Goal: Task Accomplishment & Management: Complete application form

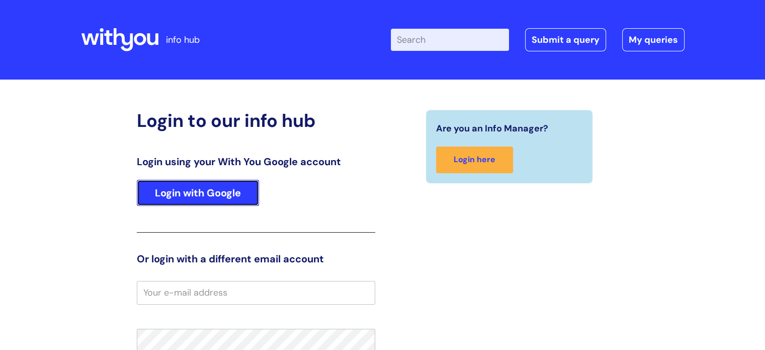
click at [191, 182] on link "Login with Google" at bounding box center [198, 193] width 122 height 26
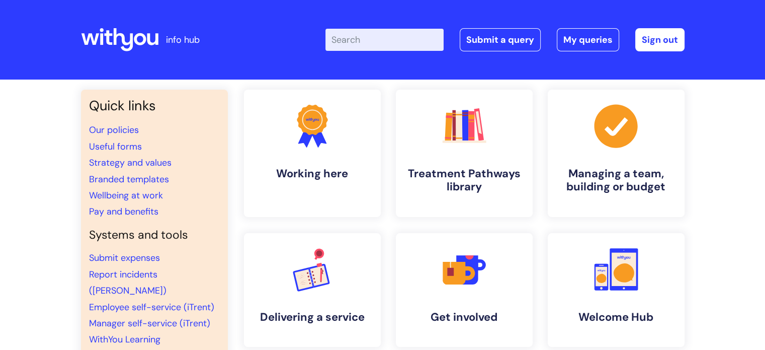
drag, startPoint x: 457, startPoint y: 30, endPoint x: 443, endPoint y: 16, distance: 20.3
click at [458, 31] on div "Enter your search term here... Search Submit a query My queries Welcome Rob Tay…" at bounding box center [504, 39] width 359 height 23
click at [523, 45] on link "Submit a query" at bounding box center [500, 39] width 81 height 23
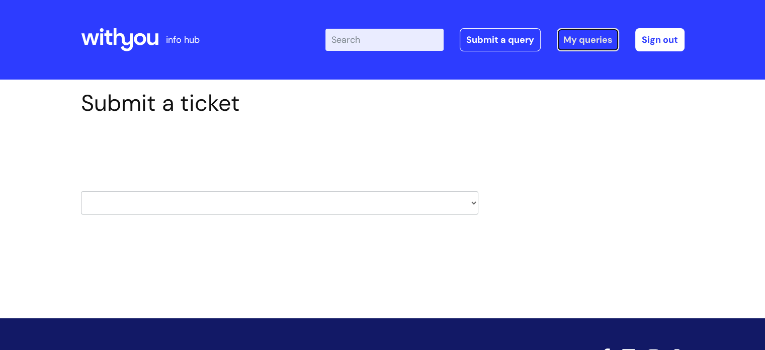
click at [602, 44] on link "My queries" at bounding box center [588, 39] width 62 height 23
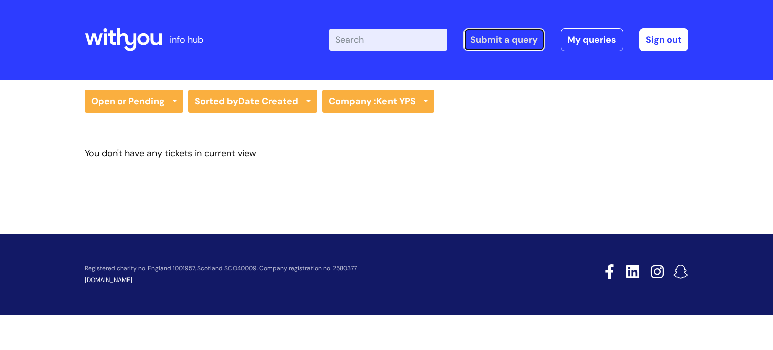
click at [500, 36] on link "Submit a query" at bounding box center [503, 39] width 81 height 23
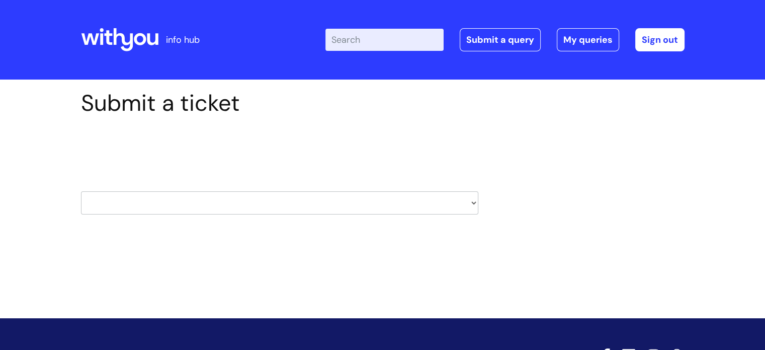
click at [272, 197] on select "HR / People IT and Support Clinical Drug Alerts Finance Accounts Data Support T…" at bounding box center [279, 202] width 397 height 23
select select "finance_accounts"
click at [81, 191] on select "HR / People IT and Support Clinical Drug Alerts Finance Accounts Data Support T…" at bounding box center [279, 202] width 397 height 23
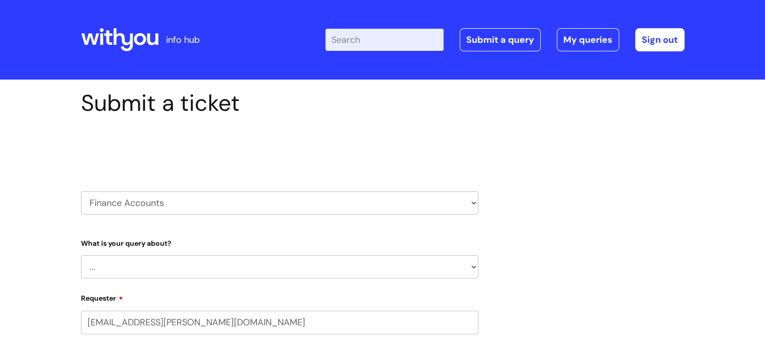
select select "80004286557"
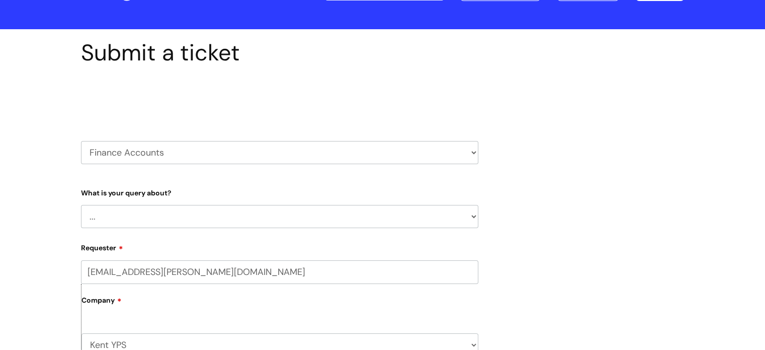
click at [159, 211] on select "... Finance Systems Finance Requests (inc. Expenses) Invoices Research" at bounding box center [279, 216] width 397 height 23
click at [152, 222] on select "... Finance Systems Finance Requests (inc. Expenses) Invoices Research" at bounding box center [279, 216] width 397 height 23
select select "Finance Requests (inc. Expenses)"
click at [81, 205] on select "... Finance Systems Finance Requests (inc. Expenses) Invoices Research" at bounding box center [279, 216] width 397 height 23
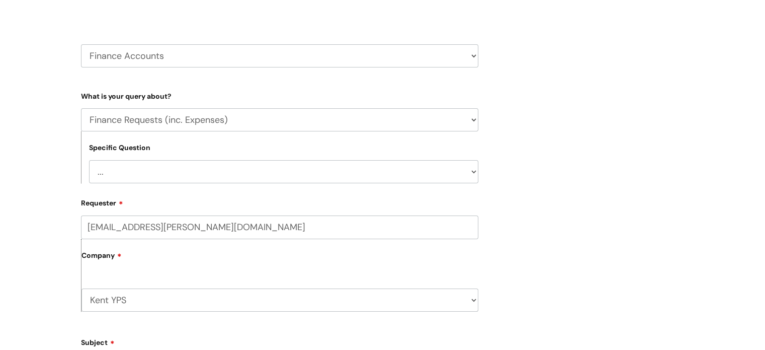
scroll to position [151, 0]
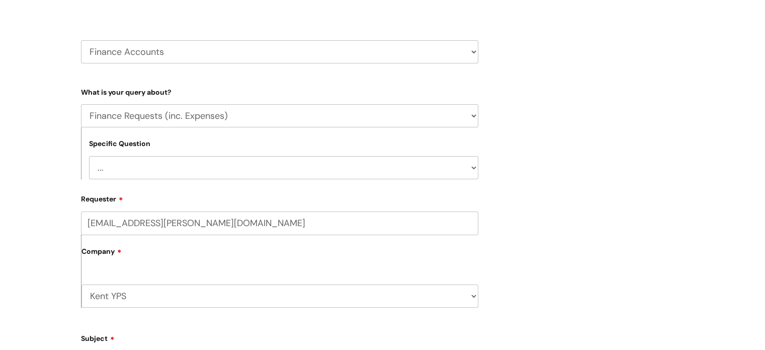
click at [129, 168] on select "... Budgets Expenses Getting Edits/Revisions New Supplier Purchase cards/ Petty…" at bounding box center [283, 167] width 389 height 23
select select "Expenses"
click at [89, 156] on select "... Budgets Expenses Getting Edits/Revisions New Supplier Purchase cards/ Petty…" at bounding box center [283, 167] width 389 height 23
click at [125, 193] on label "Requester" at bounding box center [279, 197] width 397 height 12
click at [125, 211] on input "[EMAIL_ADDRESS][PERSON_NAME][DOMAIN_NAME]" at bounding box center [279, 222] width 397 height 23
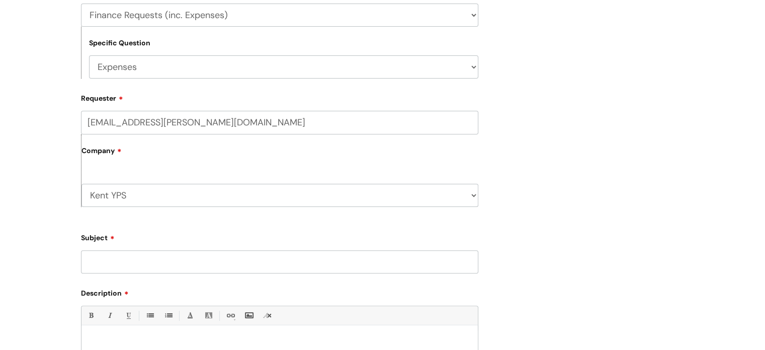
click at [57, 198] on div "Submit a ticket Select issue type HR / People IT and Support Clinical Drug Aler…" at bounding box center [382, 183] width 765 height 710
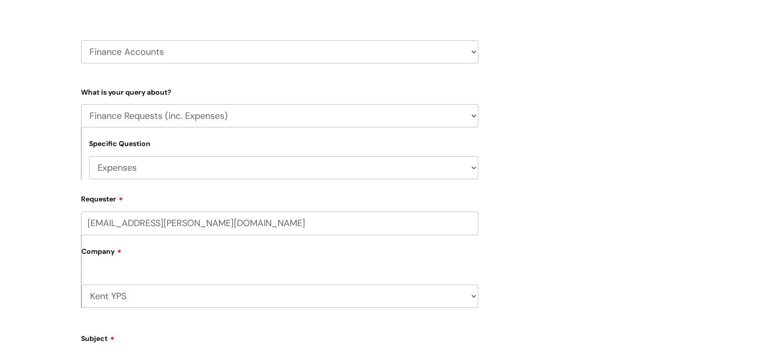
click at [146, 109] on select "... Finance Systems Finance Requests (inc. Expenses) Invoices Research" at bounding box center [279, 115] width 397 height 23
click at [148, 59] on select "HR / People IT and Support Clinical Drug Alerts Finance Accounts Data Support T…" at bounding box center [279, 51] width 397 height 23
select select "it_and_support"
click at [81, 40] on select "HR / People IT and Support Clinical Drug Alerts Finance Accounts Data Support T…" at bounding box center [279, 51] width 397 height 23
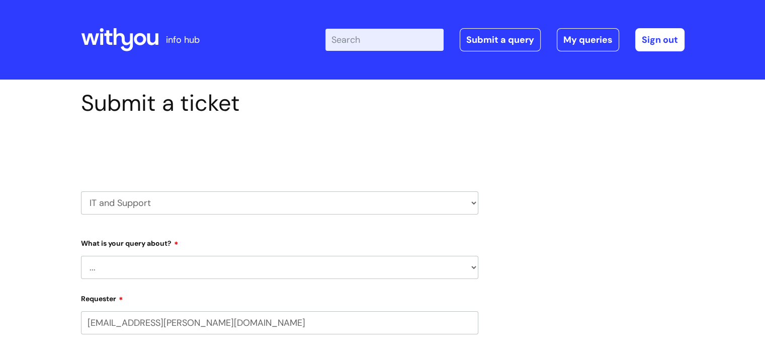
select select "80004286557"
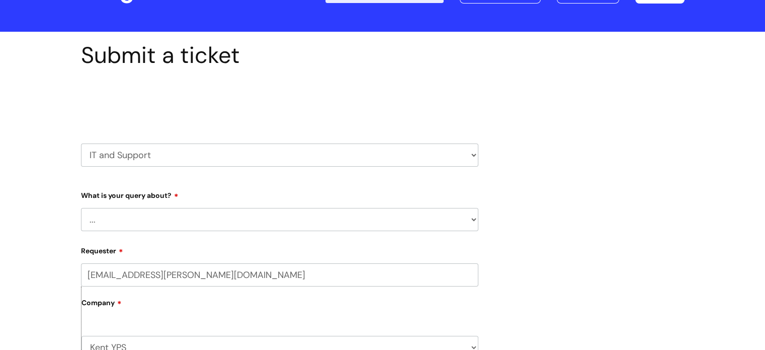
scroll to position [50, 0]
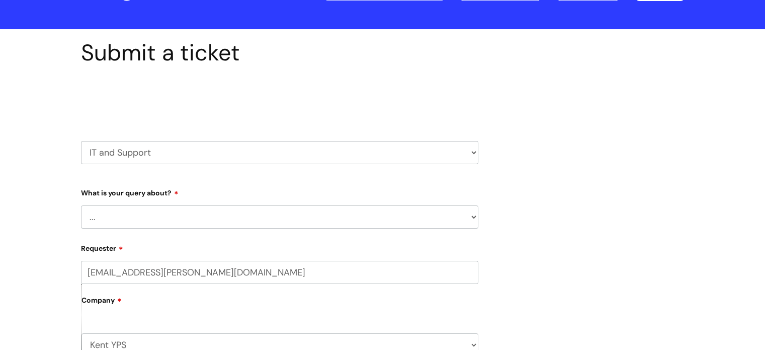
click at [126, 215] on select "... Mobile Phone Reset & MFA Accounts, Starters and Leavers IT Hardware issue I…" at bounding box center [279, 216] width 397 height 23
select select "Accounts, Starters and Leavers"
click at [81, 205] on select "... Mobile Phone Reset & MFA Accounts, Starters and Leavers IT Hardware issue I…" at bounding box center [279, 216] width 397 height 23
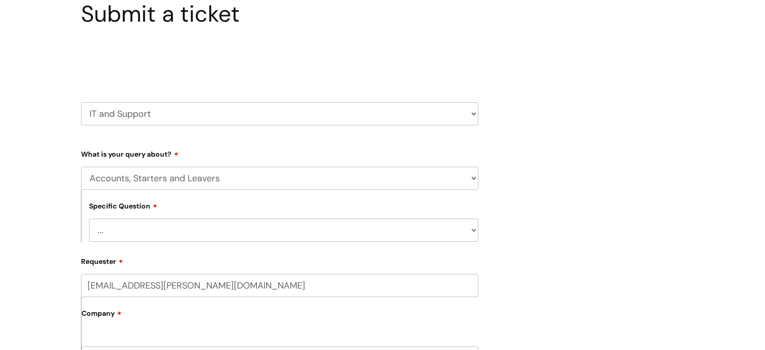
scroll to position [101, 0]
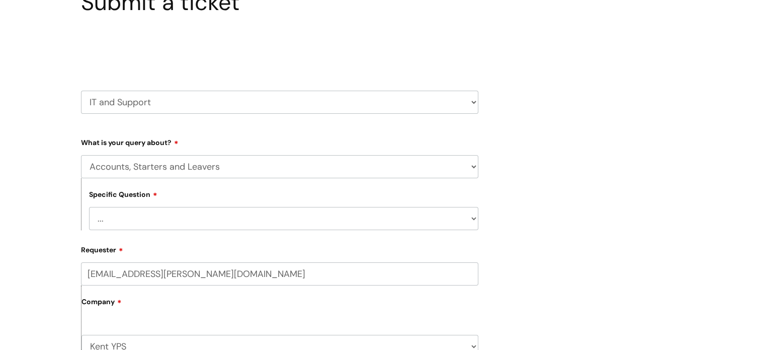
click at [138, 205] on div "Specific Question ... I have a new starter I have a leaver I need to make a cha…" at bounding box center [279, 204] width 397 height 52
click at [138, 213] on select "... I have a new starter I have a leaver I need to make a change to an account …" at bounding box center [283, 218] width 389 height 23
select select "I have a new starter"
click at [89, 207] on select "... I have a new starter I have a leaver I need to make a change to an account …" at bounding box center [283, 218] width 389 height 23
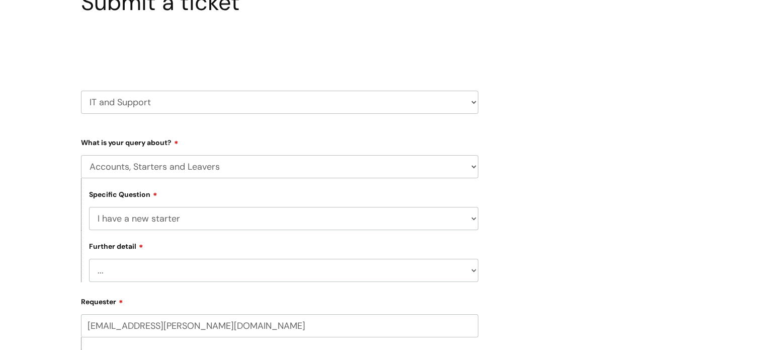
click at [129, 274] on select "... Can I have my new starter’s IT account details I need to amend the name, de…" at bounding box center [283, 270] width 389 height 23
click at [178, 106] on select "HR / People IT and Support Clinical Drug Alerts Finance Accounts Data Support T…" at bounding box center [279, 102] width 397 height 23
select select "finance_accounts"
click at [81, 91] on select "HR / People IT and Support Clinical Drug Alerts Finance Accounts Data Support T…" at bounding box center [279, 102] width 397 height 23
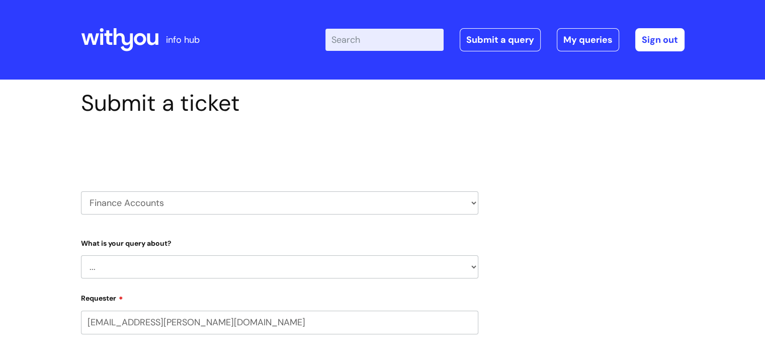
select select "80004286557"
click at [143, 199] on select "HR / People IT and Support Clinical Drug Alerts Finance Accounts Data Support T…" at bounding box center [279, 202] width 397 height 23
select select "systems"
click at [81, 191] on select "HR / People IT and Support Clinical Drug Alerts Finance Accounts Data Support T…" at bounding box center [279, 202] width 397 height 23
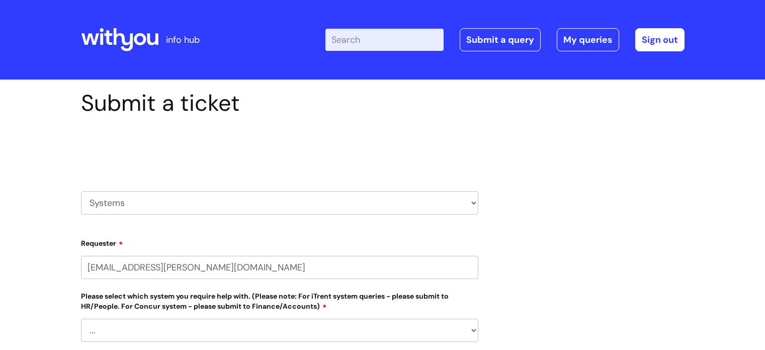
scroll to position [151, 0]
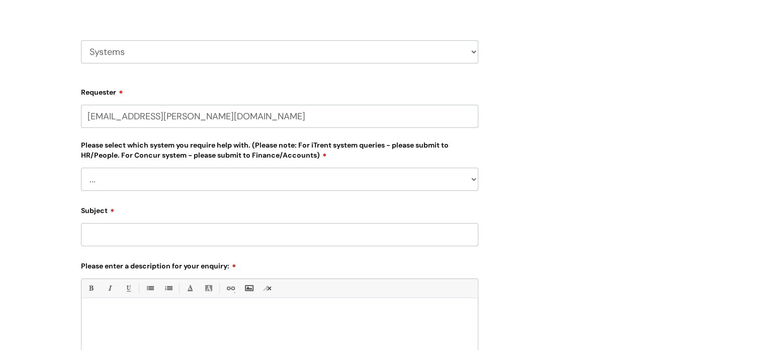
select select "80004286557"
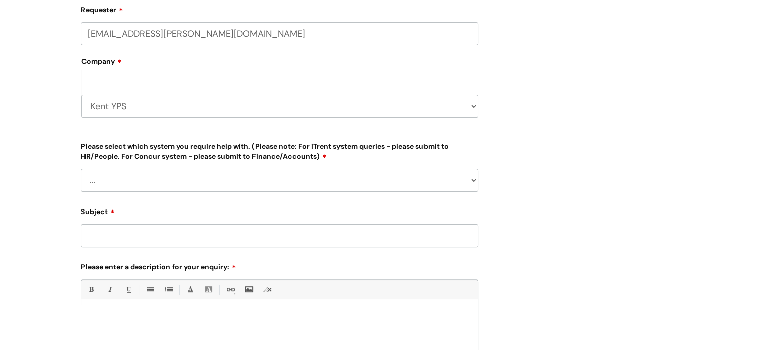
scroll to position [251, 0]
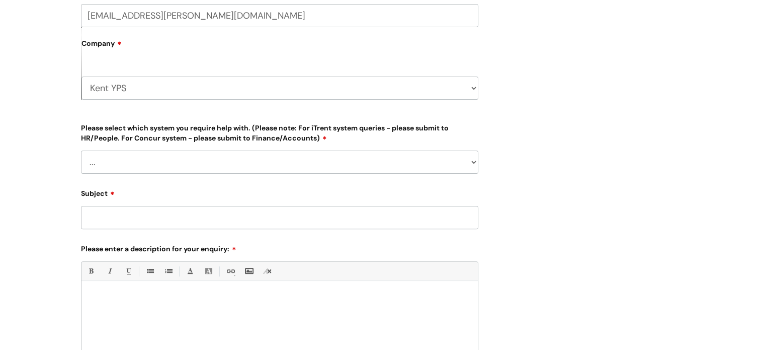
click at [163, 157] on select "... Ulysses Helpdesk Monday.com Nebula fault ILLY CarePath fault Halo fault E-c…" at bounding box center [279, 161] width 397 height 23
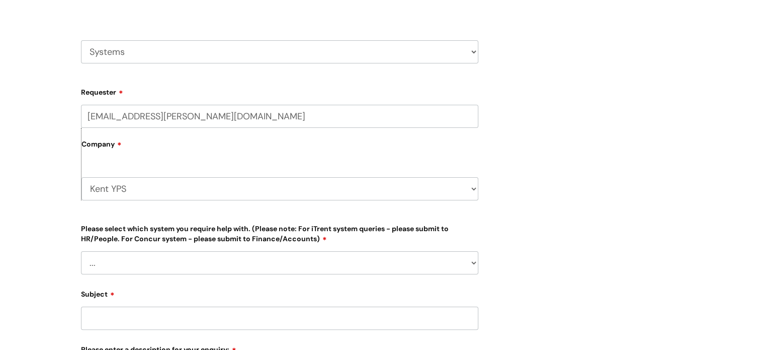
click at [156, 48] on select "HR / People IT and Support Clinical Drug Alerts Finance Accounts Data Support T…" at bounding box center [279, 51] width 397 height 23
select select "finance_accounts"
click at [81, 40] on select "HR / People IT and Support Clinical Drug Alerts Finance Accounts Data Support T…" at bounding box center [279, 51] width 397 height 23
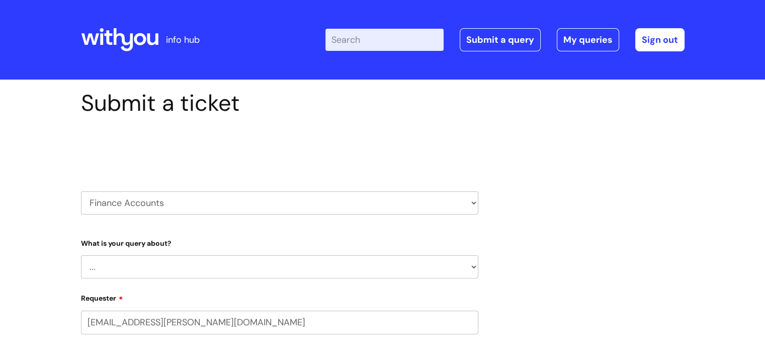
select select "80004286557"
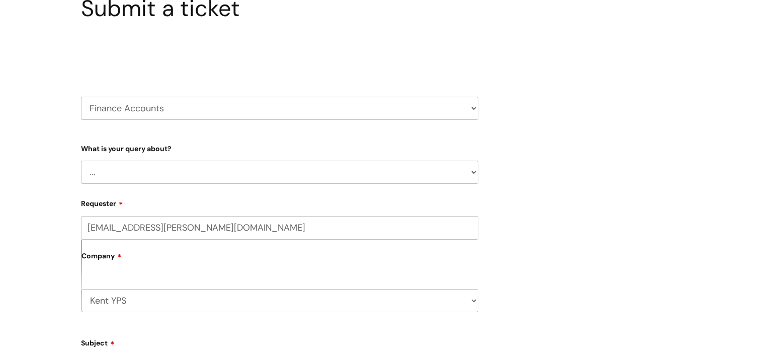
scroll to position [151, 0]
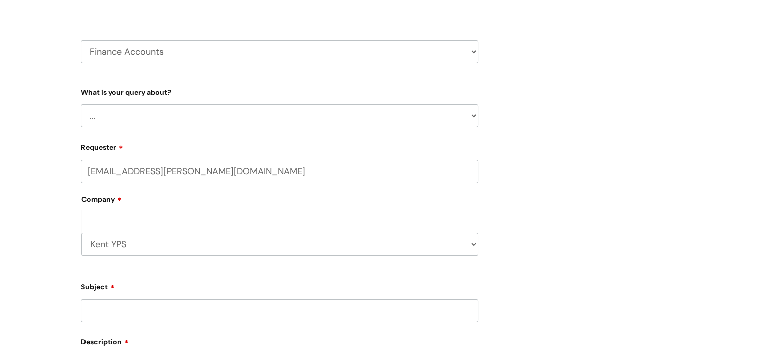
click at [133, 117] on select "... Finance Systems Finance Requests (inc. Expenses) Invoices Research" at bounding box center [279, 115] width 397 height 23
select select "Finance Systems"
click at [81, 104] on select "... Finance Systems Finance Requests (inc. Expenses) Invoices Research" at bounding box center [279, 115] width 397 height 23
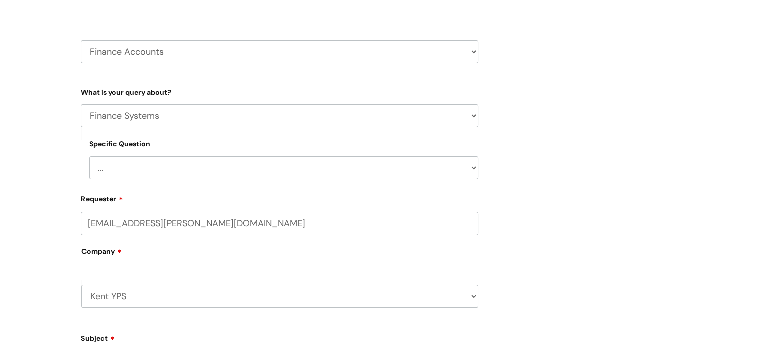
click at [123, 176] on select "... Concur + Basware Exchequer" at bounding box center [283, 167] width 389 height 23
select select "Concur + Basware"
click at [89, 156] on select "... Concur + Basware Exchequer" at bounding box center [283, 167] width 389 height 23
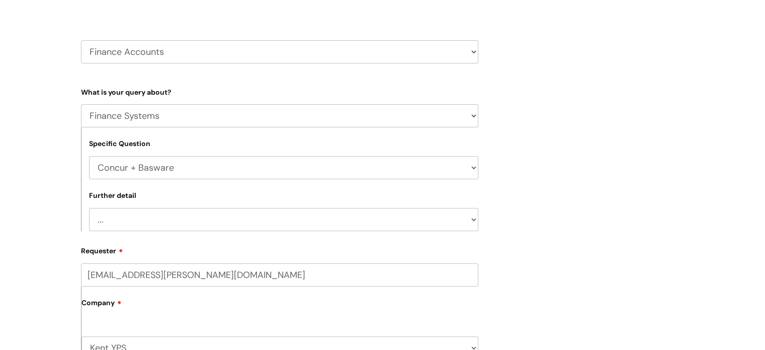
drag, startPoint x: 131, startPoint y: 227, endPoint x: 134, endPoint y: 221, distance: 6.6
click at [131, 227] on select "... Access/Login issues Approval flow updates/issues New Suppliers + Job Codes …" at bounding box center [283, 219] width 389 height 23
select select "Access/Login issues"
click at [89, 208] on select "... Access/Login issues Approval flow updates/issues New Suppliers + Job Codes …" at bounding box center [283, 219] width 389 height 23
click at [56, 191] on div "Submit a ticket Select issue type HR / People IT and Support Clinical Drug Aler…" at bounding box center [382, 309] width 765 height 761
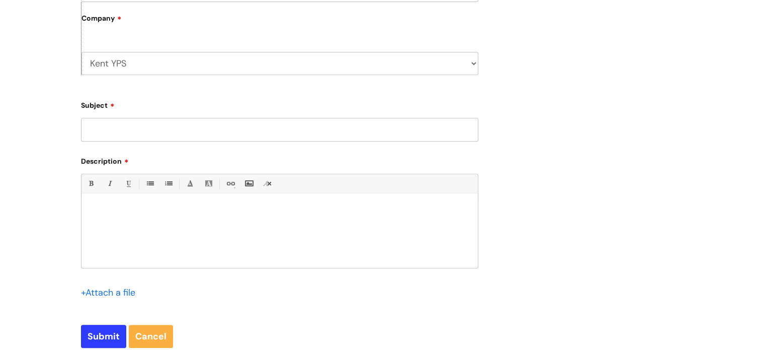
scroll to position [453, 0]
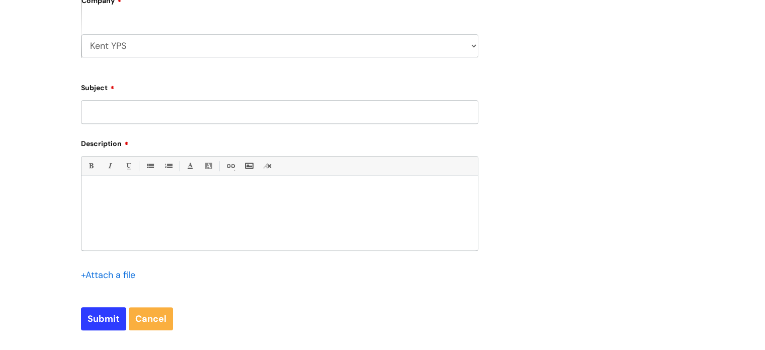
click at [123, 118] on input "Subject" at bounding box center [279, 111] width 397 height 23
type input "New starter access"
click at [161, 182] on div at bounding box center [279, 215] width 396 height 69
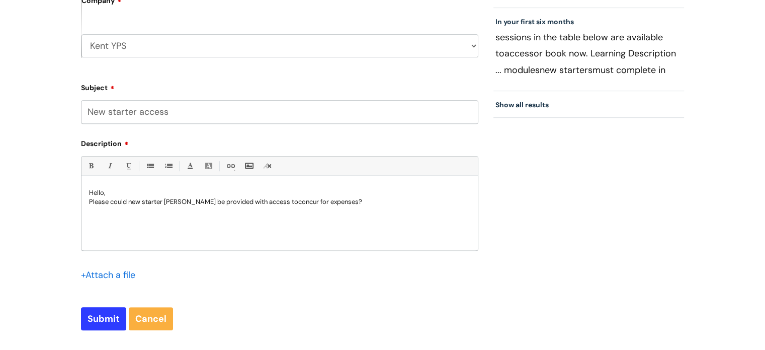
click at [303, 203] on p "Please could new starter [PERSON_NAME] be provided with access toconcur for exp…" at bounding box center [279, 201] width 381 height 9
click at [367, 200] on p "Please could new starter [PERSON_NAME] be provided with access to concur for ex…" at bounding box center [279, 201] width 381 height 9
click at [469, 188] on p "Hello," at bounding box center [279, 192] width 381 height 9
click at [461, 199] on p "Please could new starter [PERSON_NAME] be provided with access to concur for ex…" at bounding box center [279, 201] width 381 height 9
click at [87, 322] on input "Submit" at bounding box center [103, 318] width 45 height 23
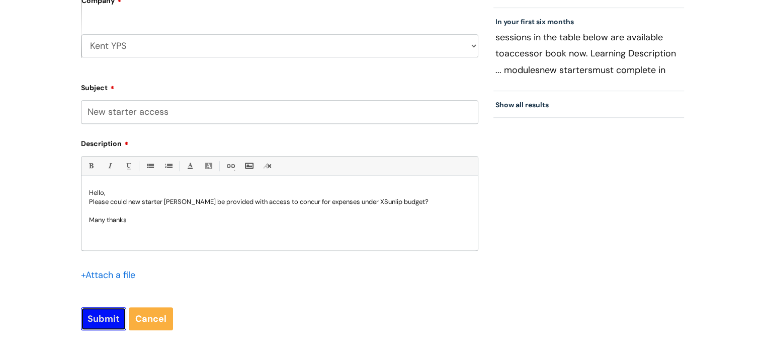
type input "Please Wait..."
